Goal: Information Seeking & Learning: Learn about a topic

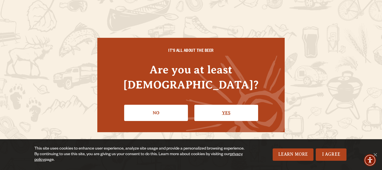
click at [222, 106] on link "Yes" at bounding box center [226, 112] width 64 height 16
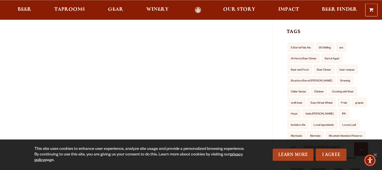
scroll to position [189, 0]
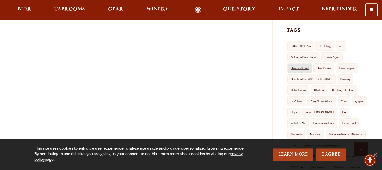
click at [304, 70] on link "Beer and Food" at bounding box center [299, 67] width 25 height 9
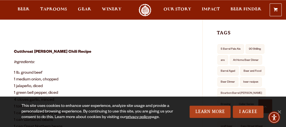
scroll to position [187, 0]
